Goal: Task Accomplishment & Management: Complete application form

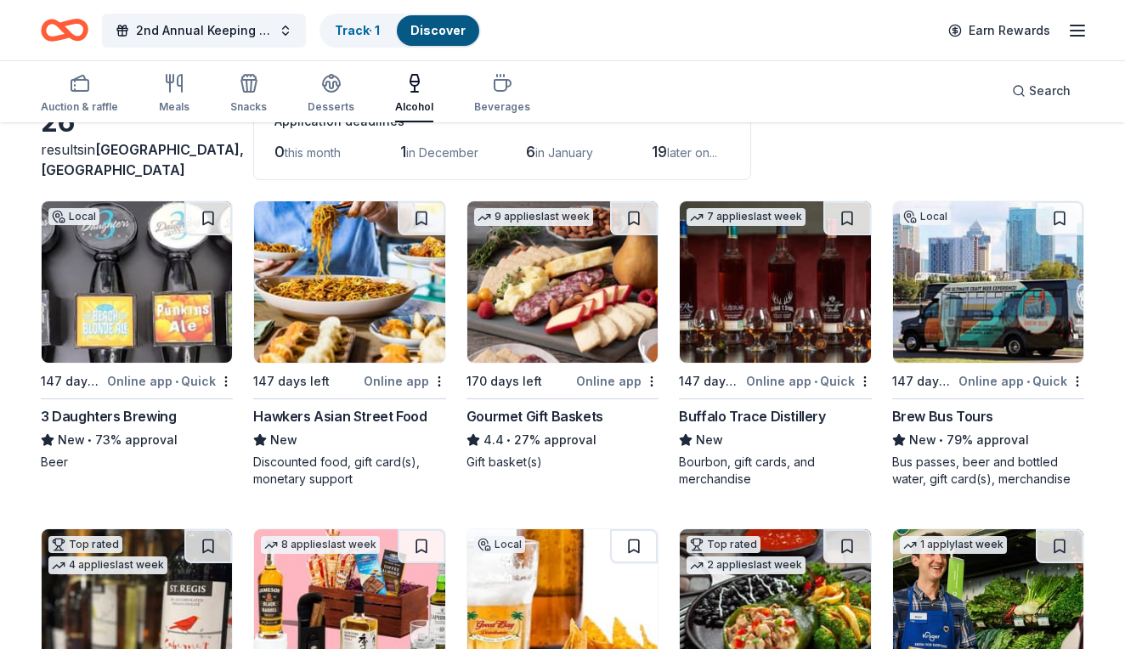
scroll to position [116, 0]
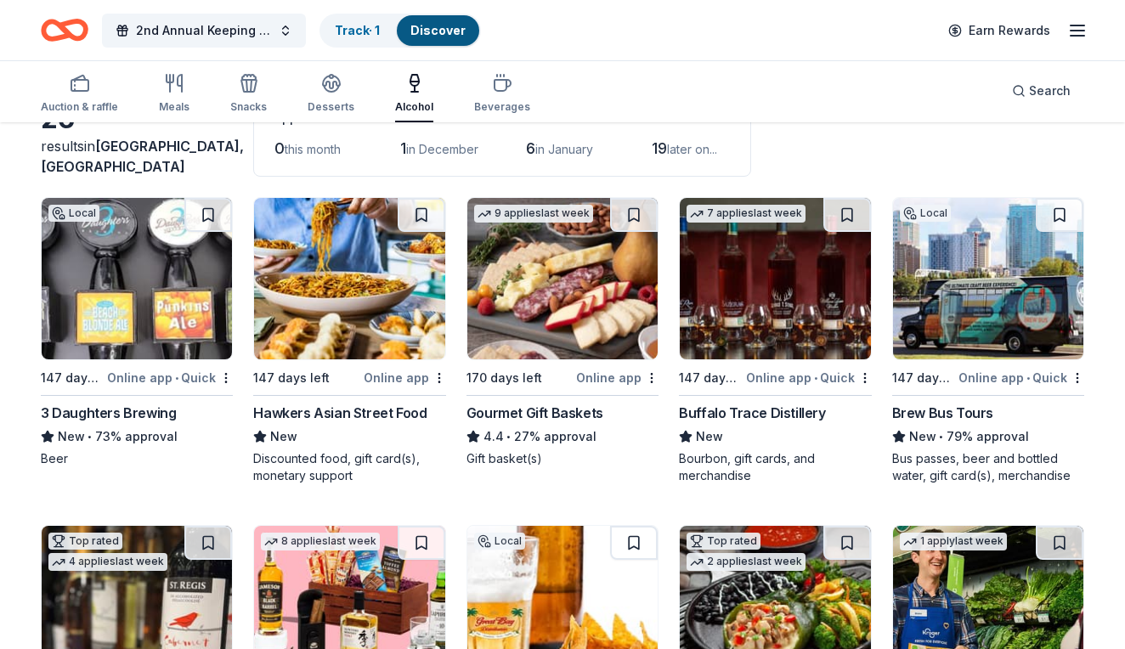
click at [918, 121] on div "Auction & raffle Meals Snacks Desserts Alcohol Beverages Search" at bounding box center [563, 90] width 1044 height 63
click at [943, 274] on img at bounding box center [988, 278] width 190 height 161
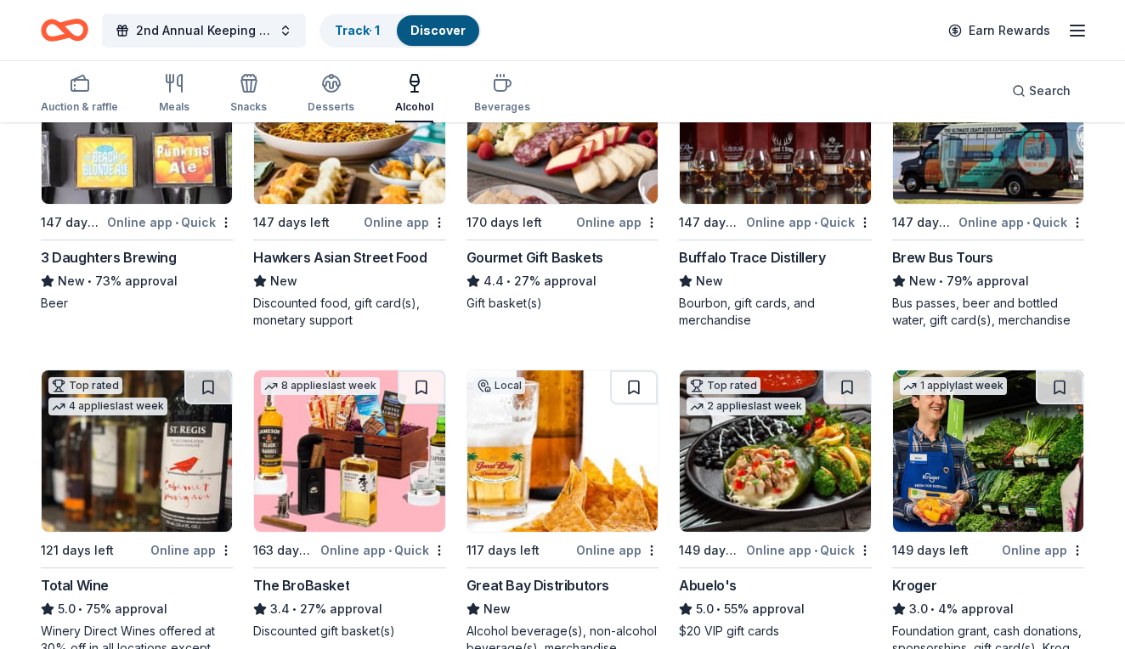
scroll to position [272, 0]
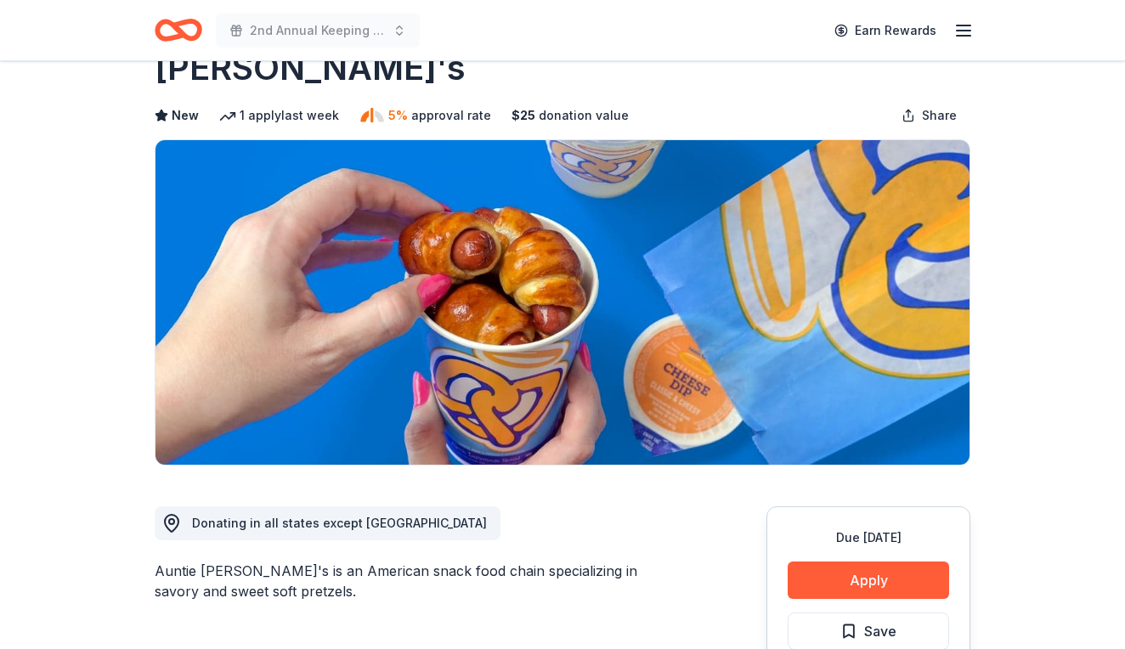
scroll to position [74, 0]
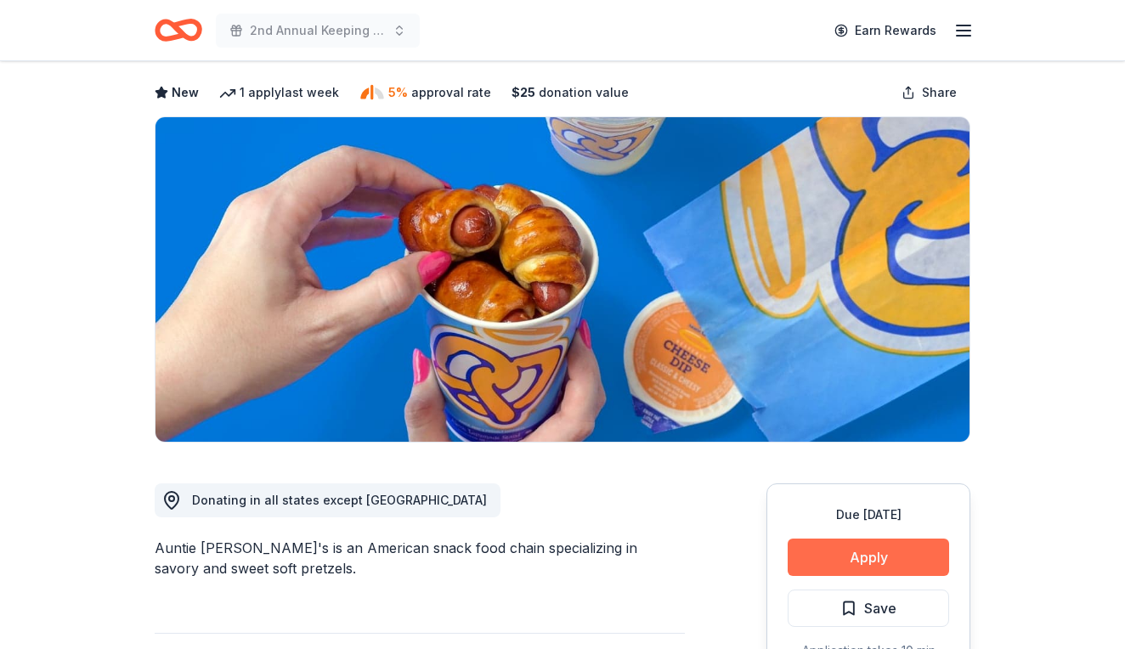
click at [880, 558] on button "Apply" at bounding box center [868, 557] width 161 height 37
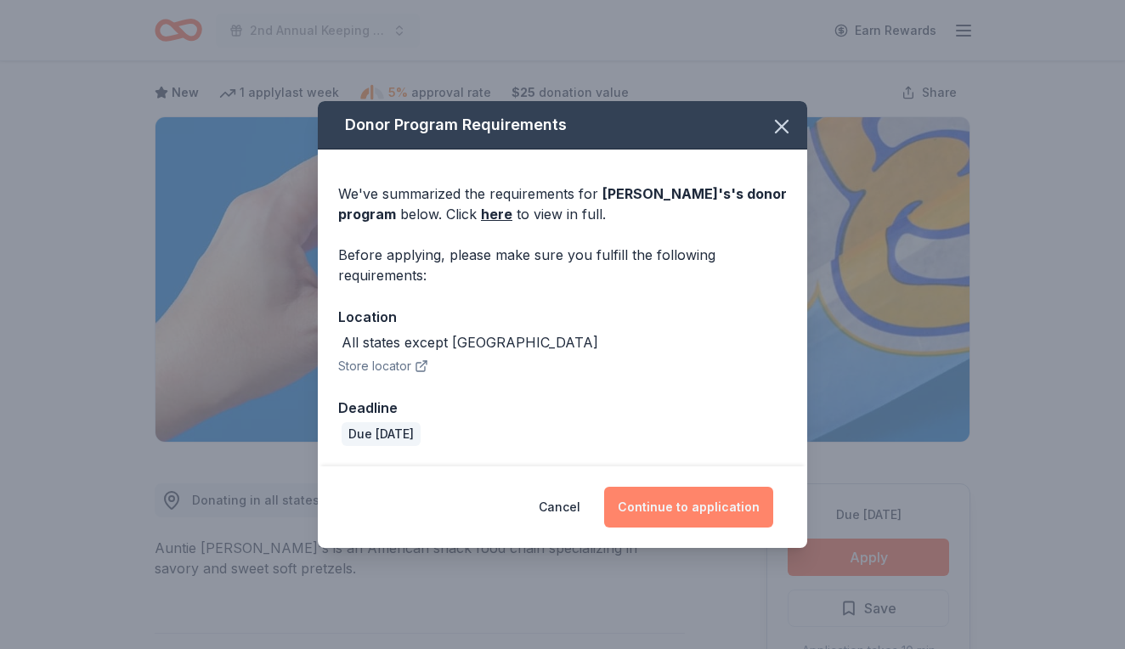
click at [716, 511] on button "Continue to application" at bounding box center [688, 507] width 169 height 41
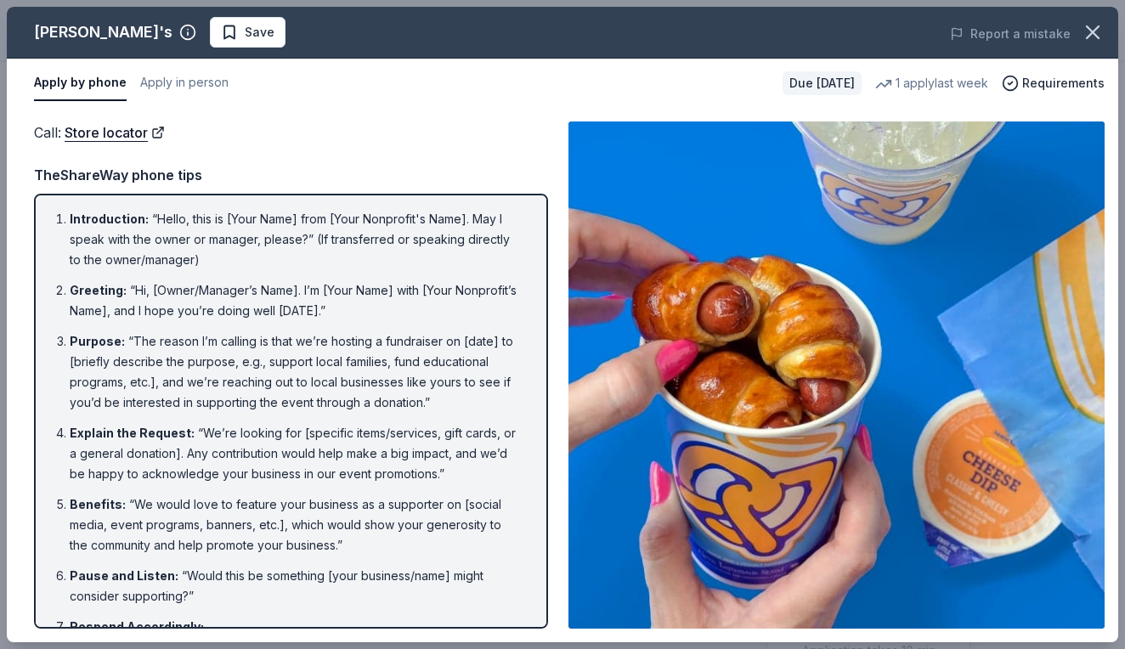
scroll to position [0, 0]
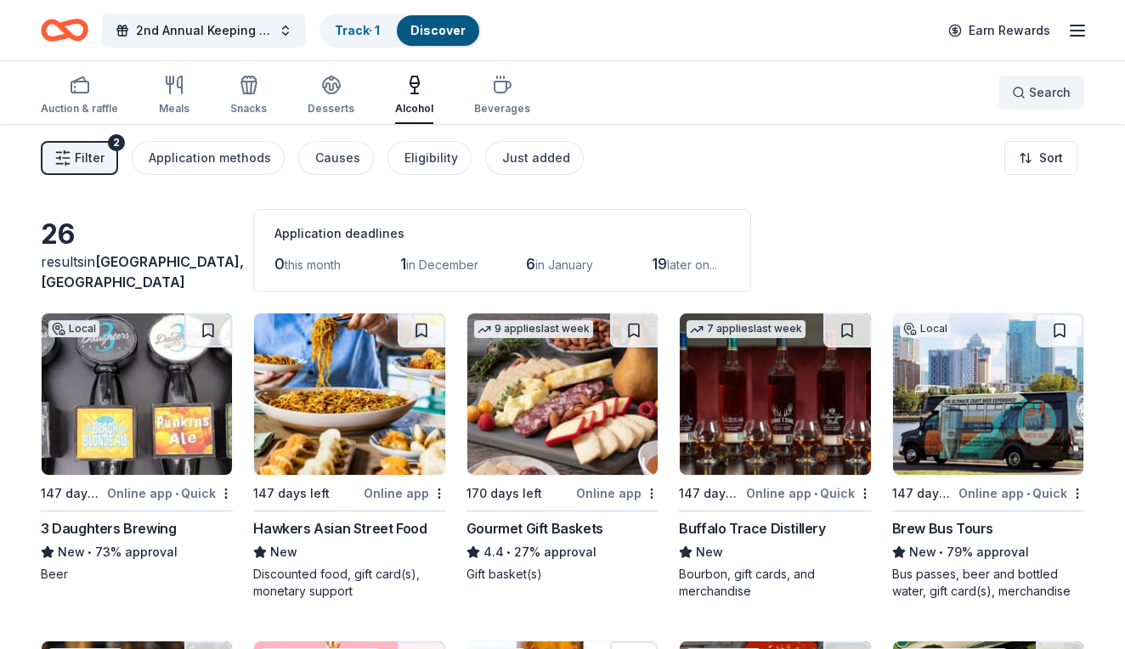
click at [1012, 81] on button "Search" at bounding box center [1042, 93] width 86 height 34
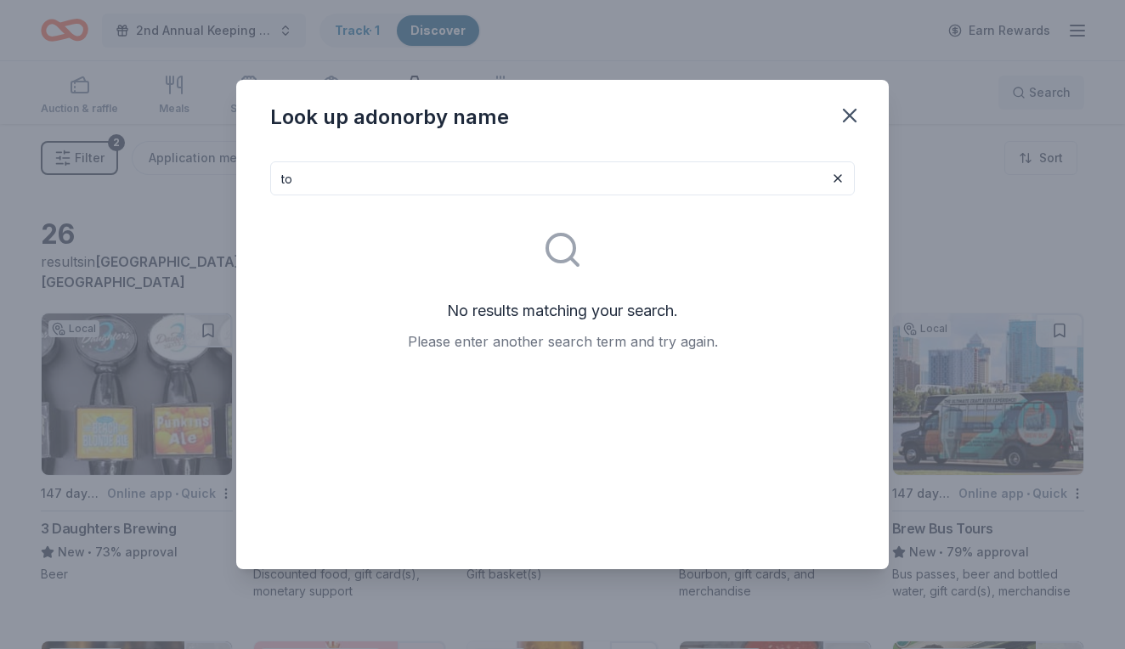
type input "t"
type input "l"
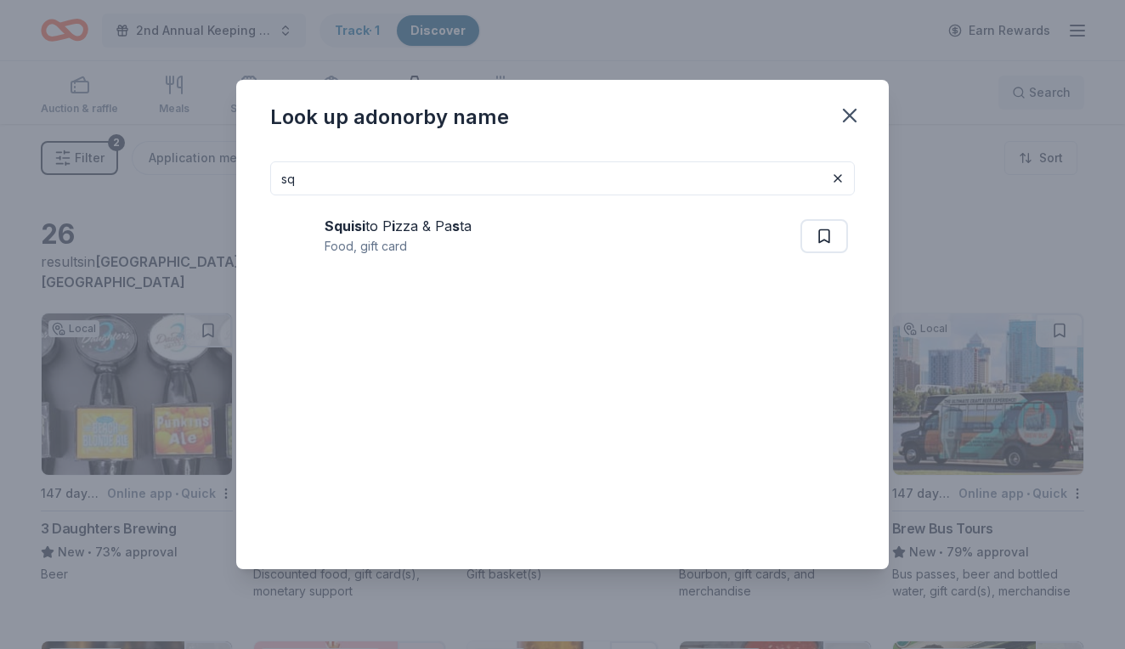
type input "s"
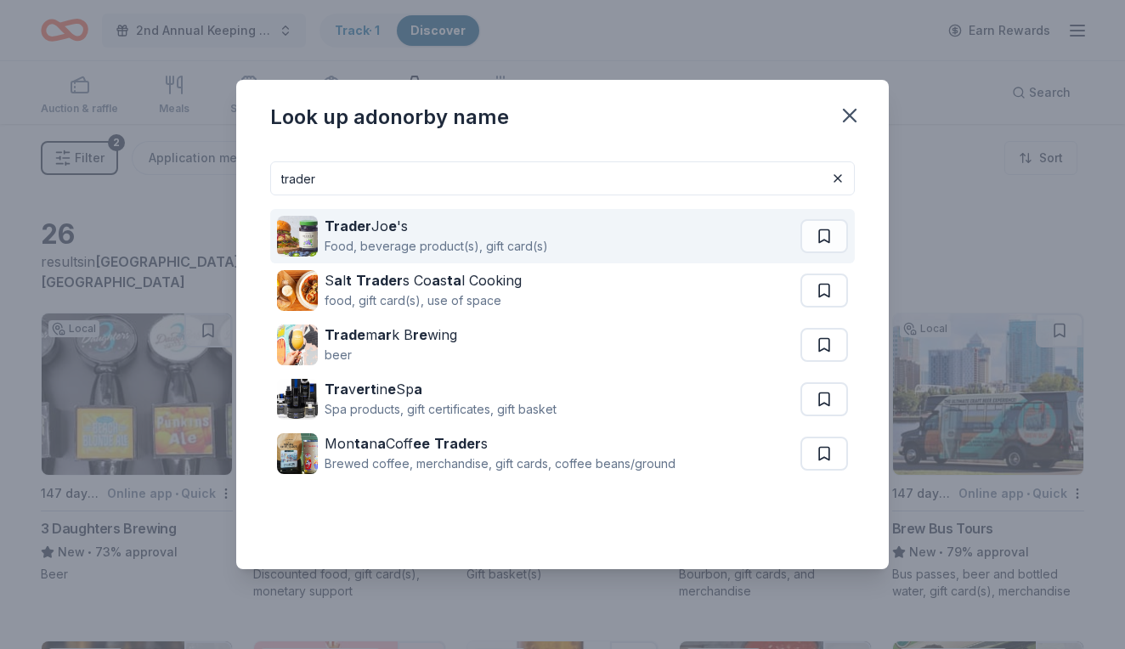
type input "trader"
click at [519, 257] on div "Trader Jo e 's Food, beverage product(s), gift card(s)" at bounding box center [538, 236] width 523 height 54
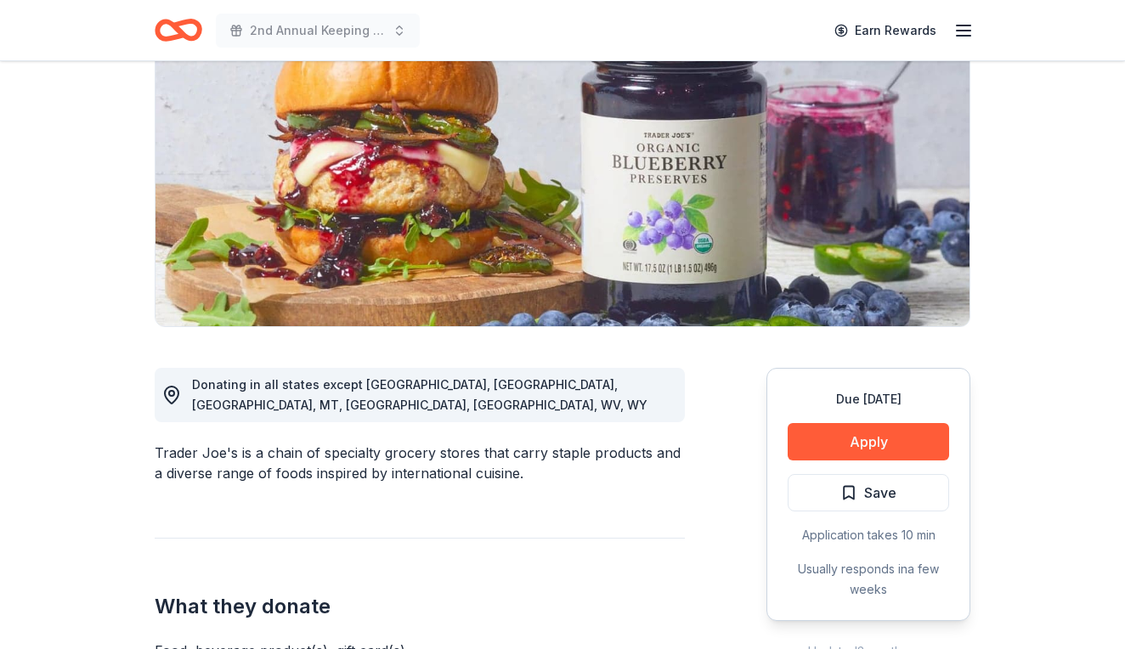
scroll to position [196, 0]
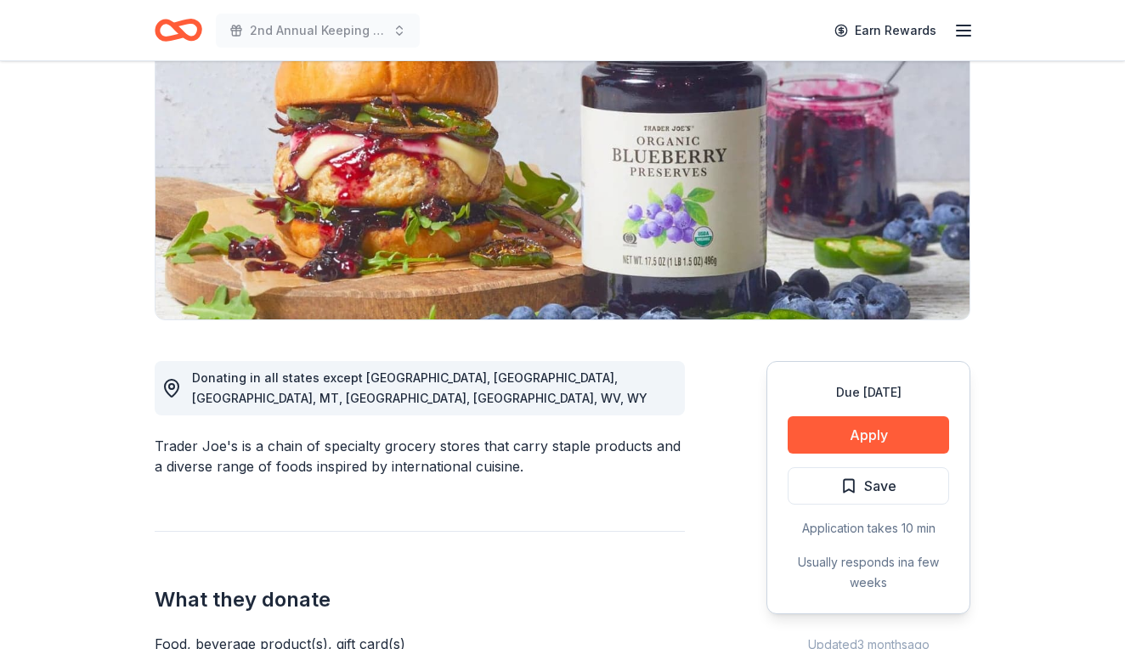
click at [857, 413] on div "Due [DATE] Apply Save Application takes 10 min Usually responds in a few weeks" at bounding box center [869, 487] width 204 height 253
click at [857, 426] on button "Apply" at bounding box center [868, 434] width 161 height 37
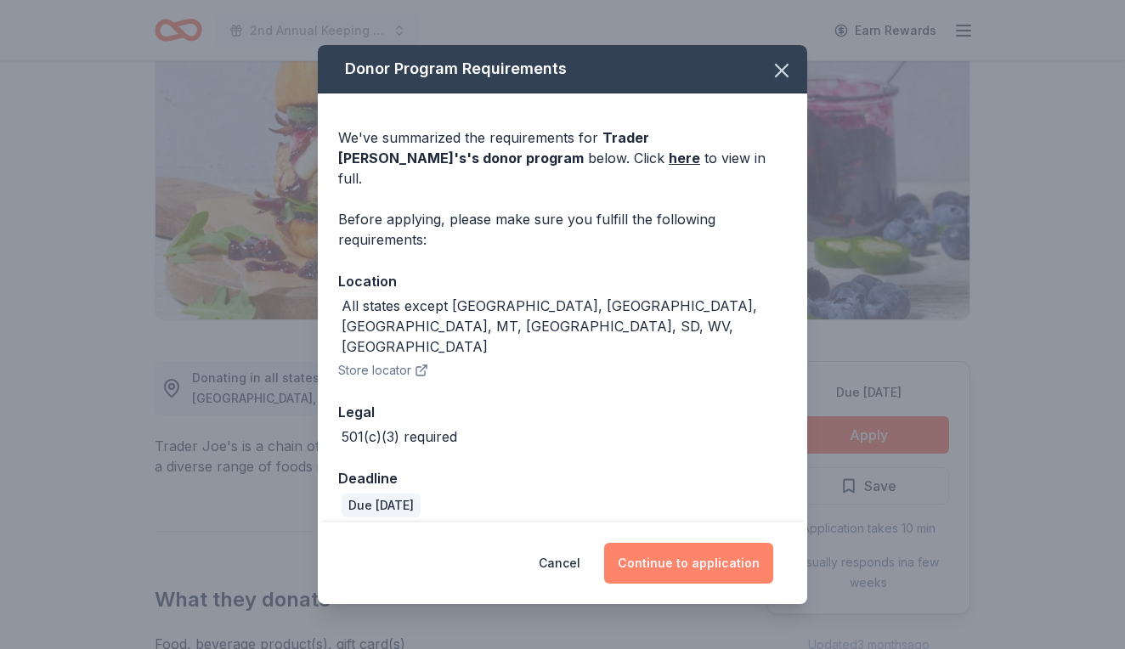
click at [660, 543] on button "Continue to application" at bounding box center [688, 563] width 169 height 41
